Goal: Information Seeking & Learning: Learn about a topic

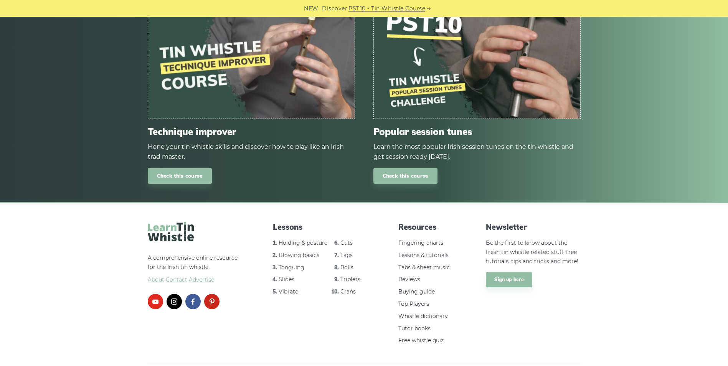
scroll to position [443, 0]
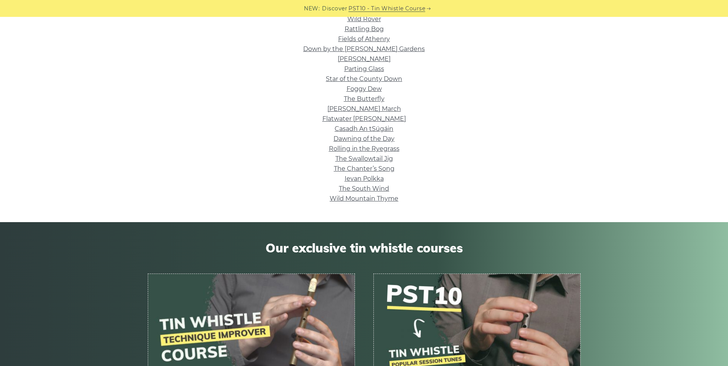
scroll to position [192, 0]
